Goal: Information Seeking & Learning: Learn about a topic

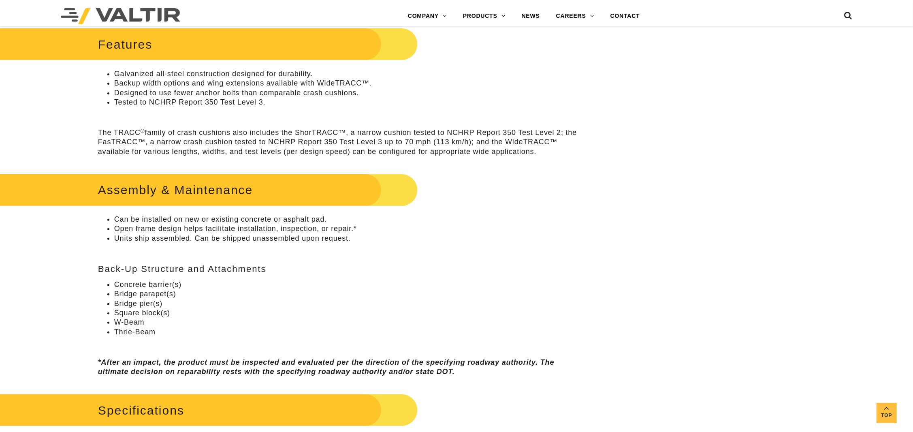
scroll to position [8, 0]
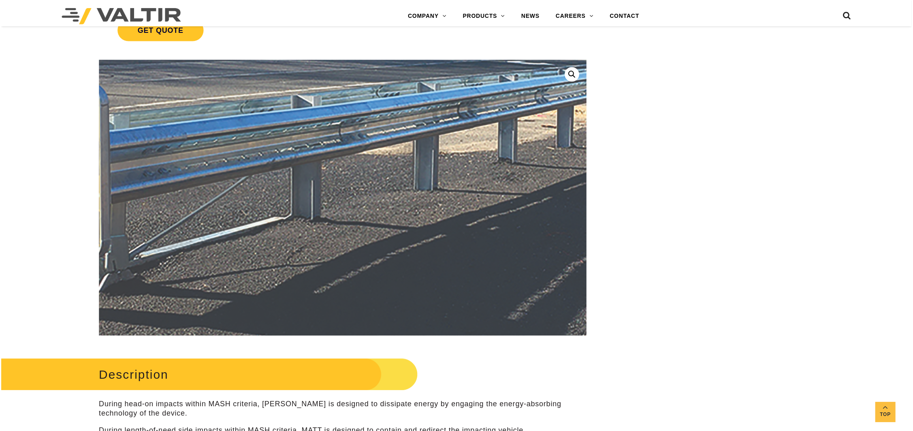
scroll to position [216, 0]
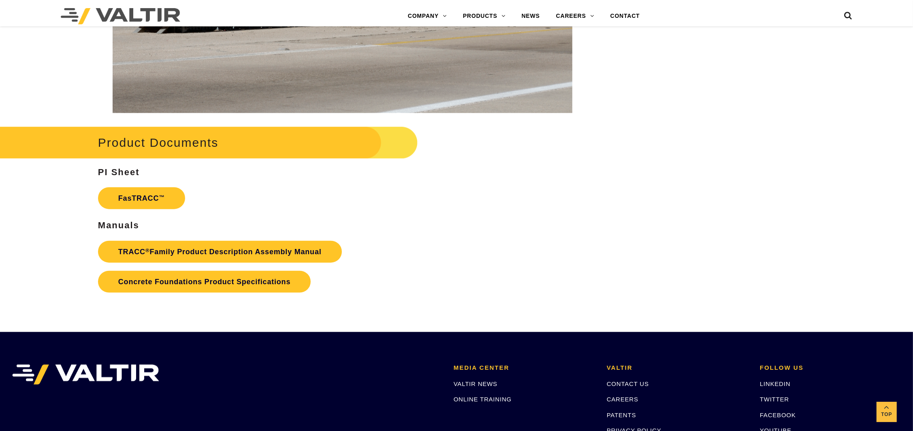
scroll to position [1198, 0]
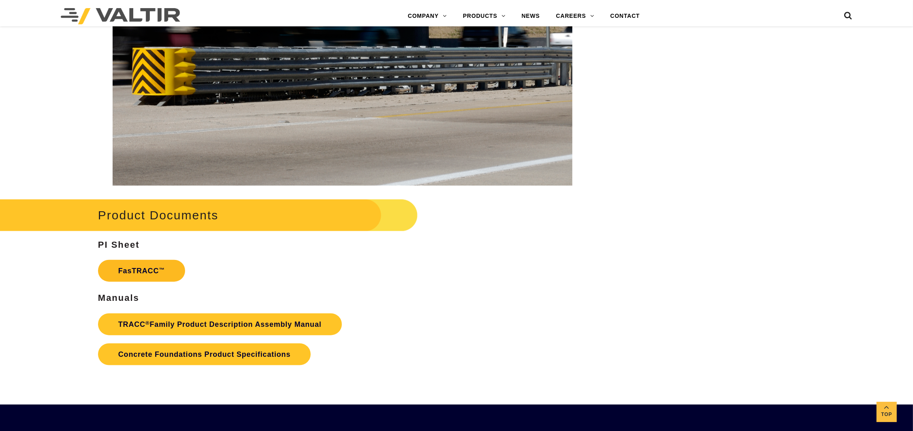
click at [156, 275] on link "FasTRACC ™" at bounding box center [141, 271] width 87 height 22
